Goal: Information Seeking & Learning: Find specific fact

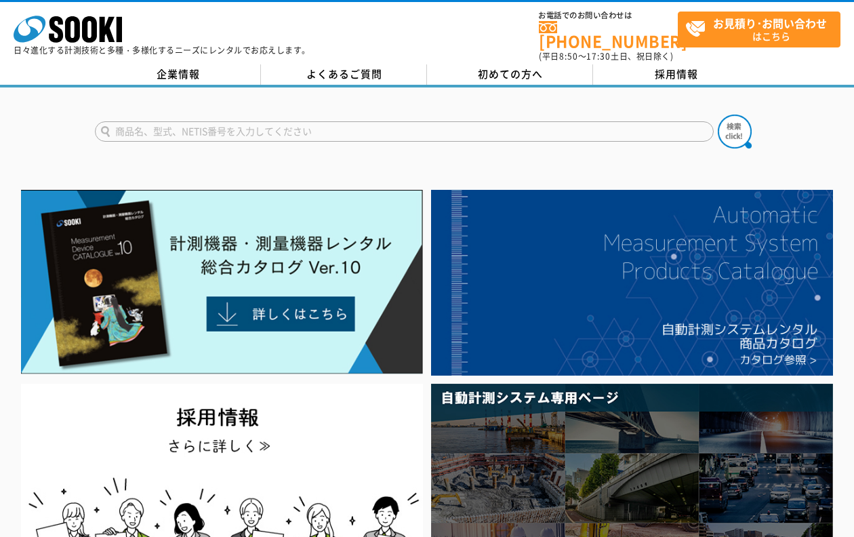
click at [421, 121] on input "text" at bounding box center [404, 131] width 619 height 20
paste input "Ｍｏｄｅｌ６７１０"
type input "Ｍｏｄｅｌ６７１０"
click at [718, 115] on button at bounding box center [735, 132] width 34 height 34
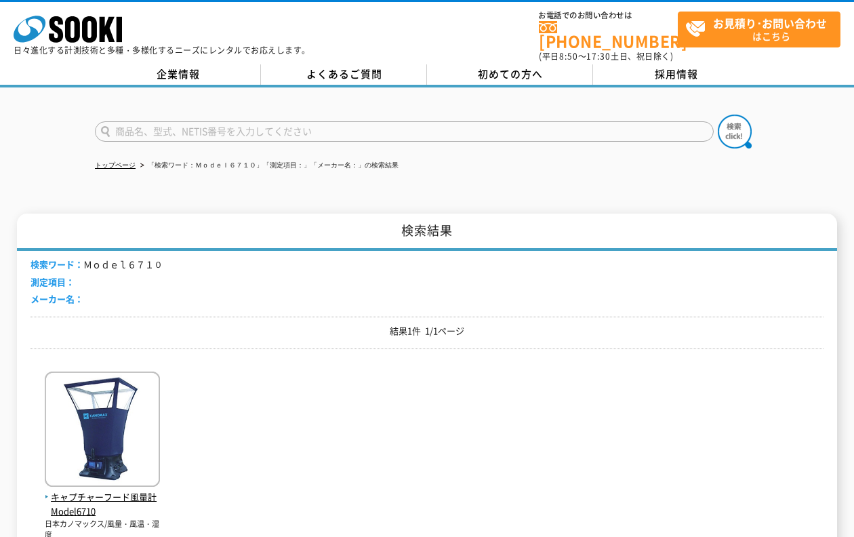
scroll to position [203, 0]
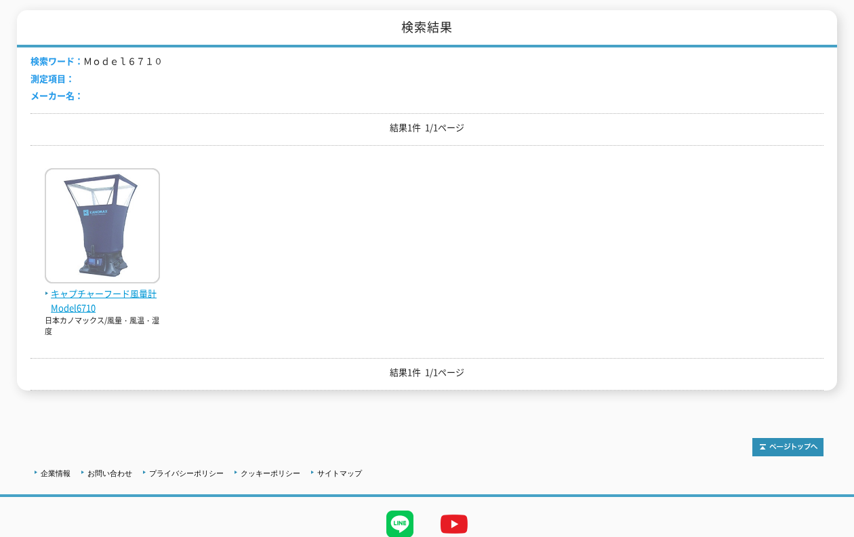
click at [127, 223] on img at bounding box center [102, 227] width 115 height 119
click at [134, 218] on img at bounding box center [102, 227] width 115 height 119
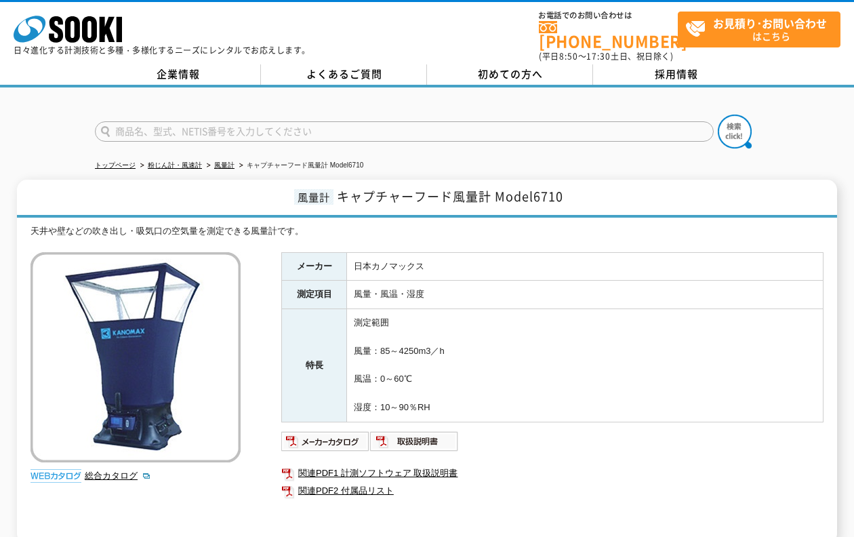
click at [438, 252] on td "日本カノマックス" at bounding box center [585, 266] width 477 height 28
drag, startPoint x: 570, startPoint y: 189, endPoint x: 363, endPoint y: 190, distance: 206.8
click at [342, 194] on h1 "風量計 キャプチャーフード風量計 Model6710" at bounding box center [427, 199] width 820 height 38
copy span "キャプチャーフード風量計 Model6710"
